Goal: Transaction & Acquisition: Purchase product/service

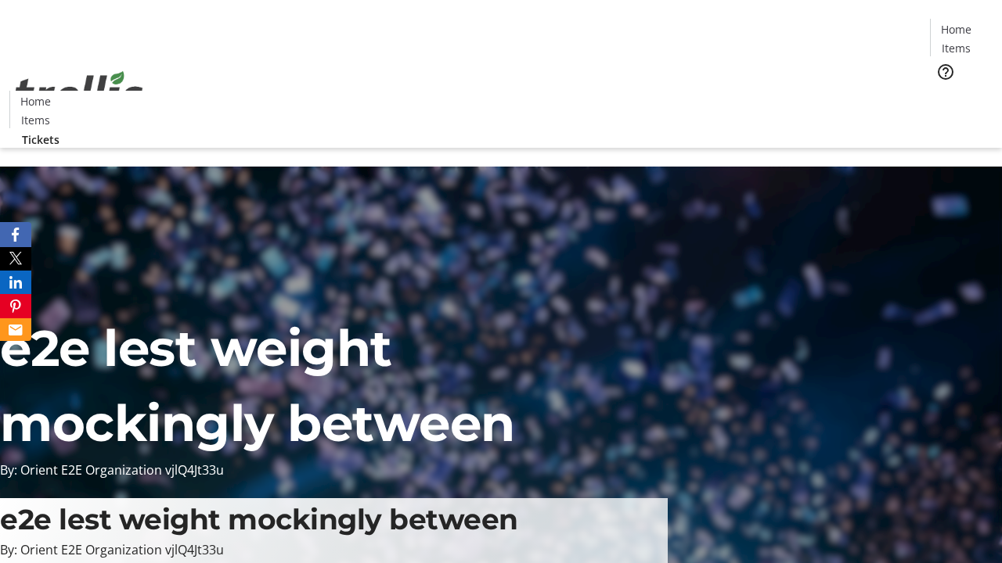
click at [942, 91] on span "Tickets" at bounding box center [961, 99] width 38 height 16
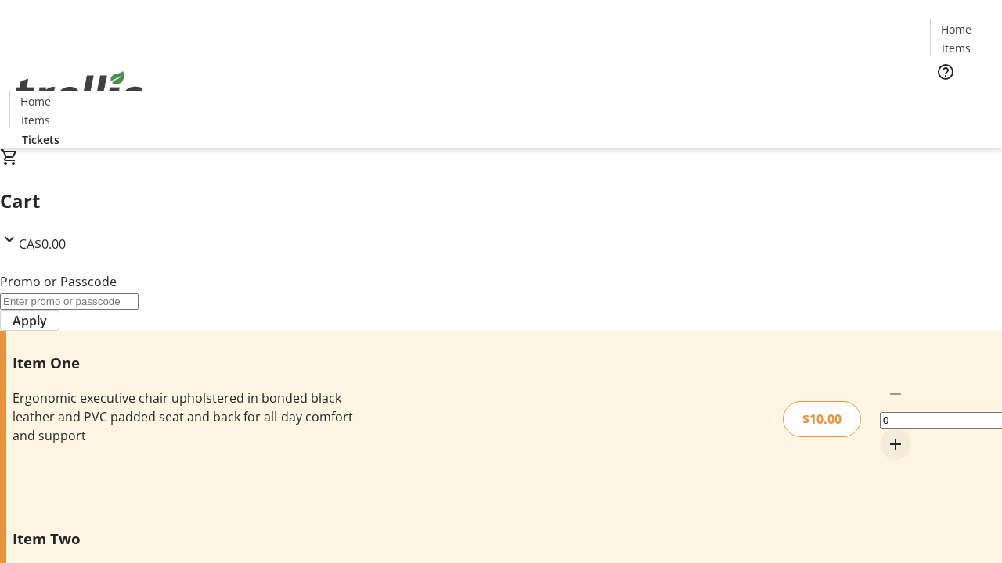
click at [886, 435] on mat-icon "Increment by one" at bounding box center [895, 444] width 19 height 19
type input "1"
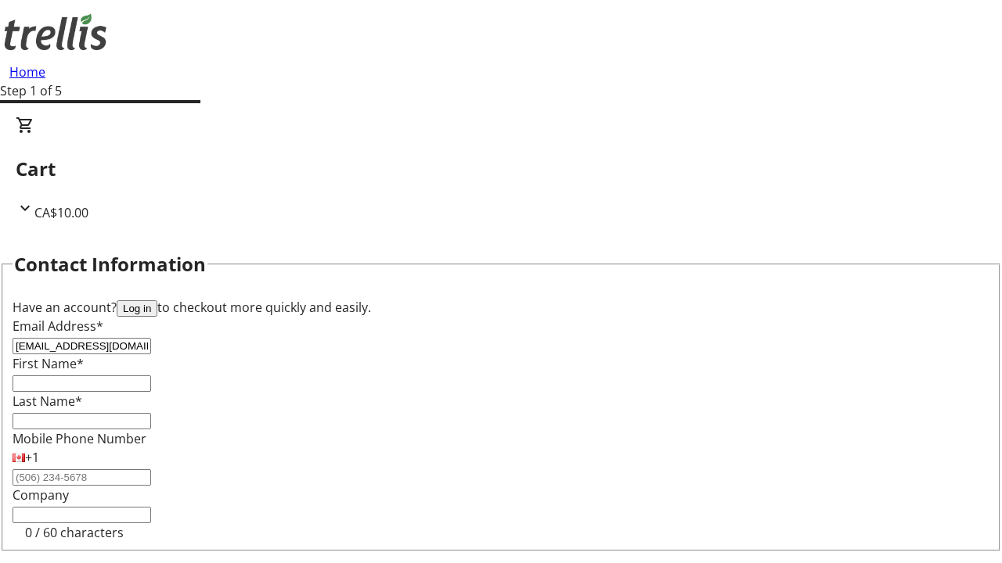
type input "[EMAIL_ADDRESS][DOMAIN_NAME]"
type input "Monte"
type input "[PERSON_NAME]"
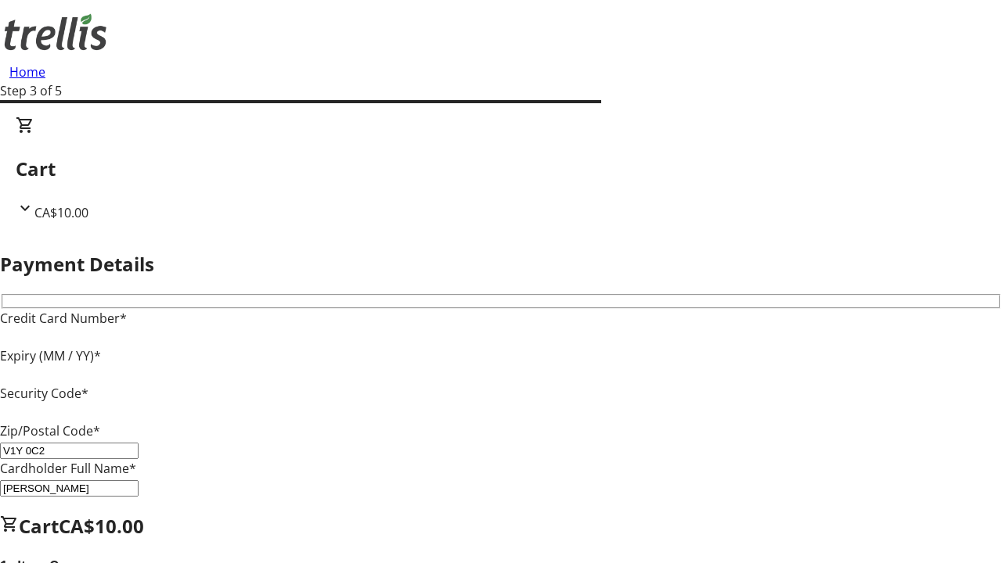
type input "V1Y 0C2"
